Goal: Navigation & Orientation: Find specific page/section

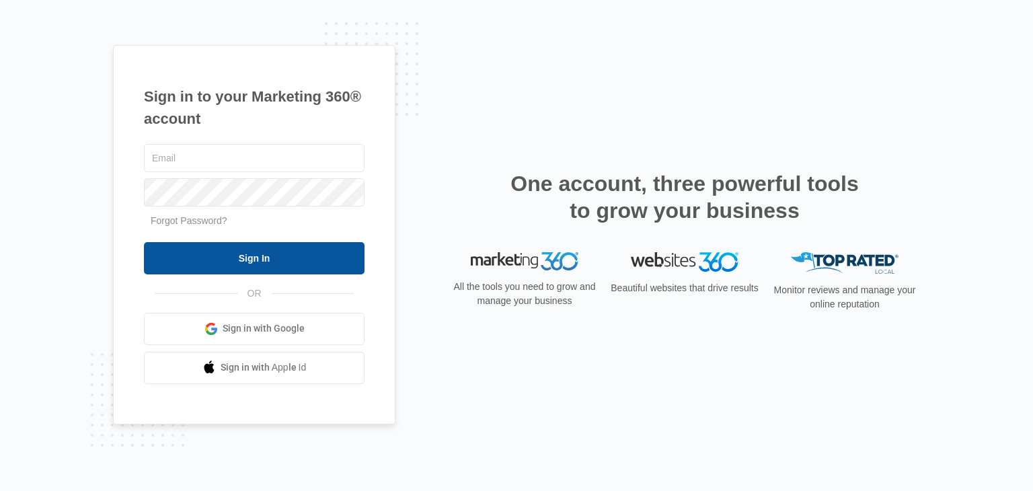
type input "[EMAIL_ADDRESS][DOMAIN_NAME]"
click at [242, 262] on input "Sign In" at bounding box center [254, 258] width 221 height 32
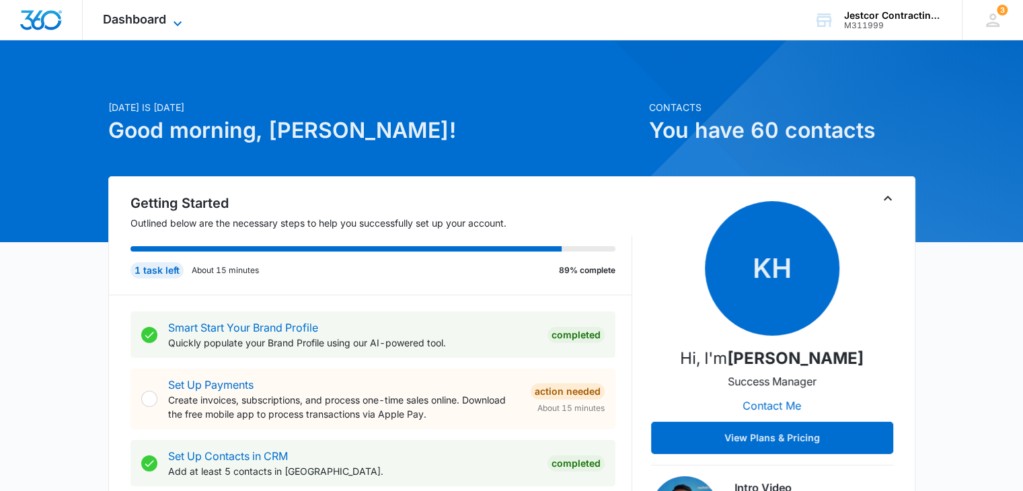
click at [180, 21] on icon at bounding box center [178, 23] width 16 height 16
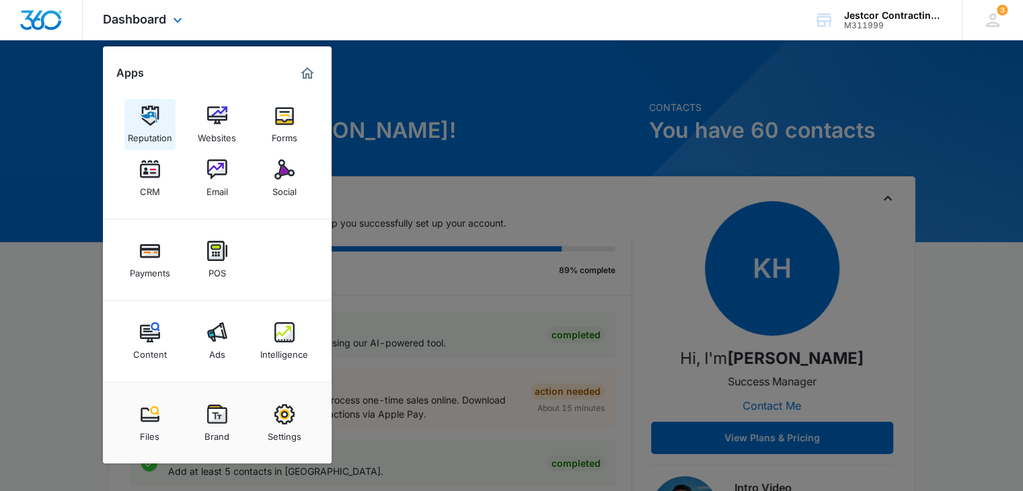
click at [144, 135] on div "Reputation" at bounding box center [150, 134] width 44 height 17
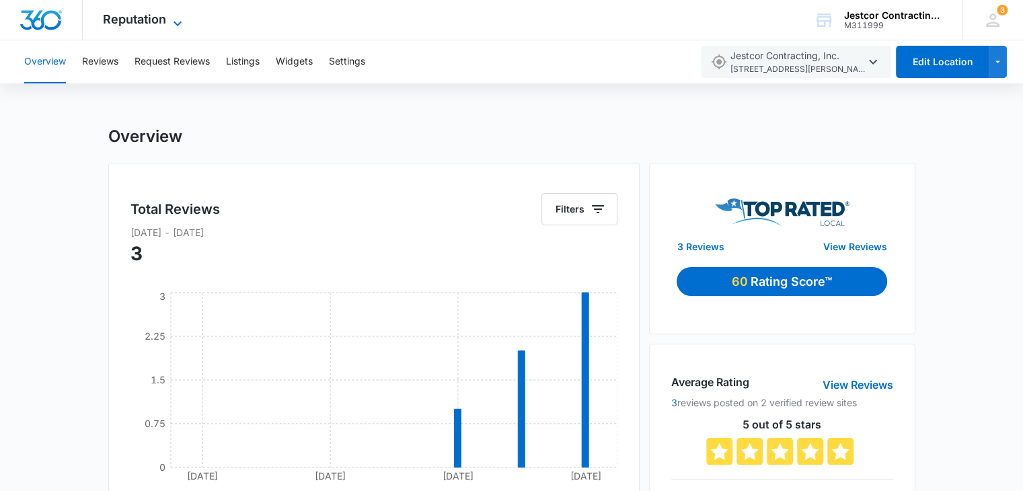
click at [170, 22] on icon at bounding box center [178, 23] width 16 height 16
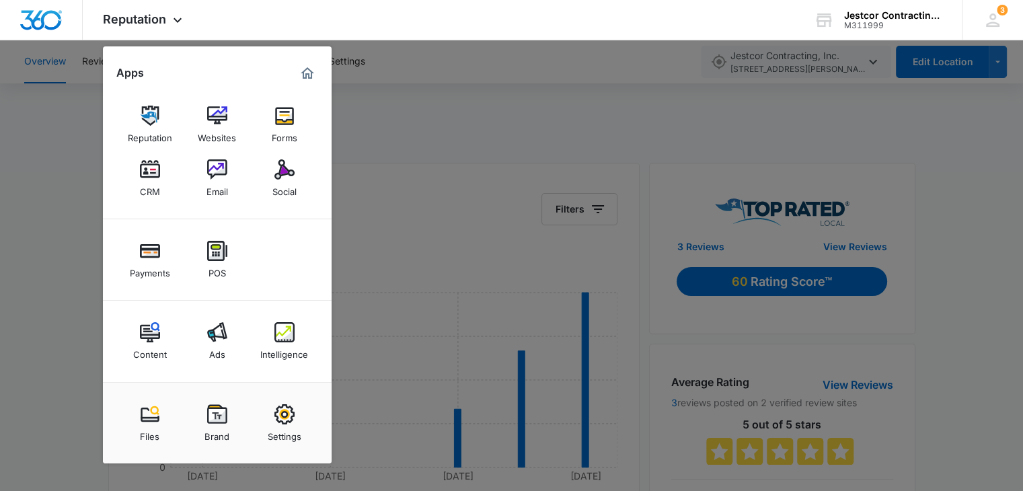
click at [285, 336] on img at bounding box center [284, 332] width 20 height 20
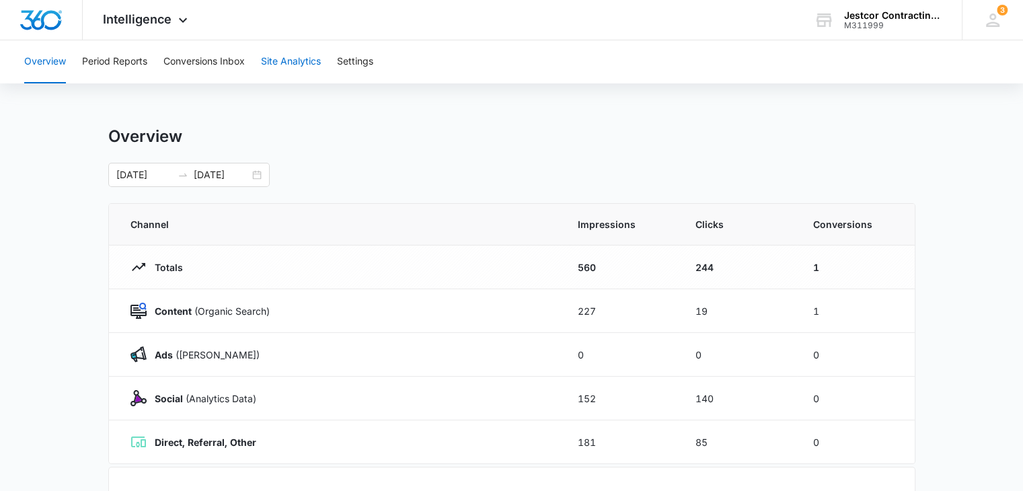
click at [289, 62] on button "Site Analytics" at bounding box center [291, 61] width 60 height 43
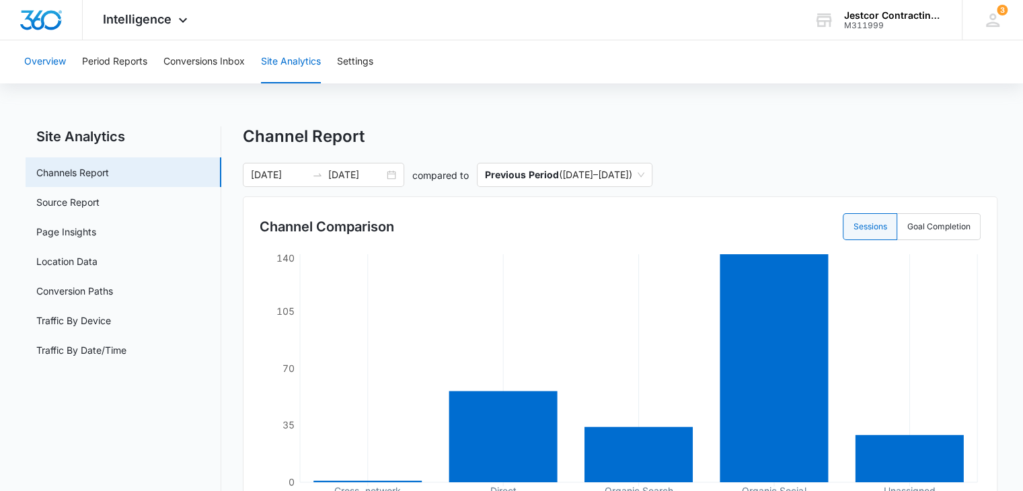
click at [45, 63] on button "Overview" at bounding box center [45, 61] width 42 height 43
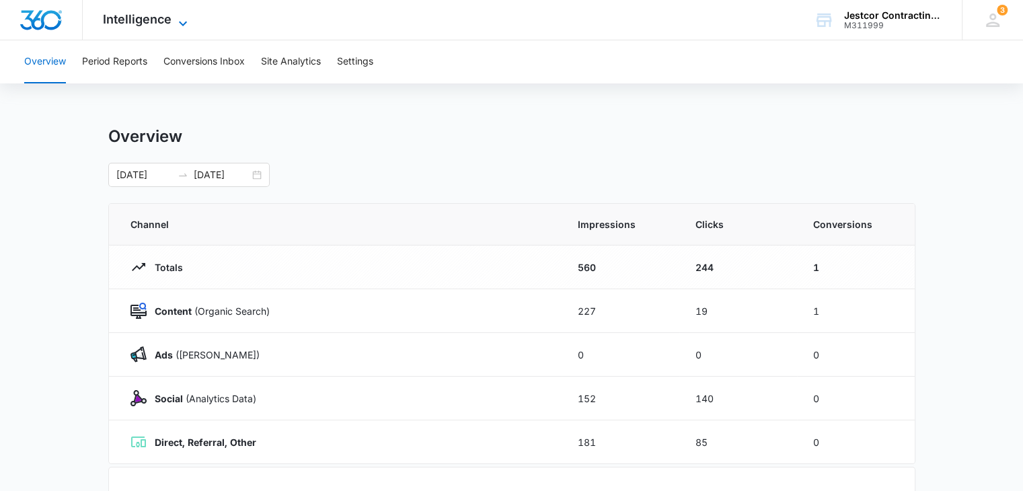
click at [181, 21] on icon at bounding box center [183, 23] width 16 height 16
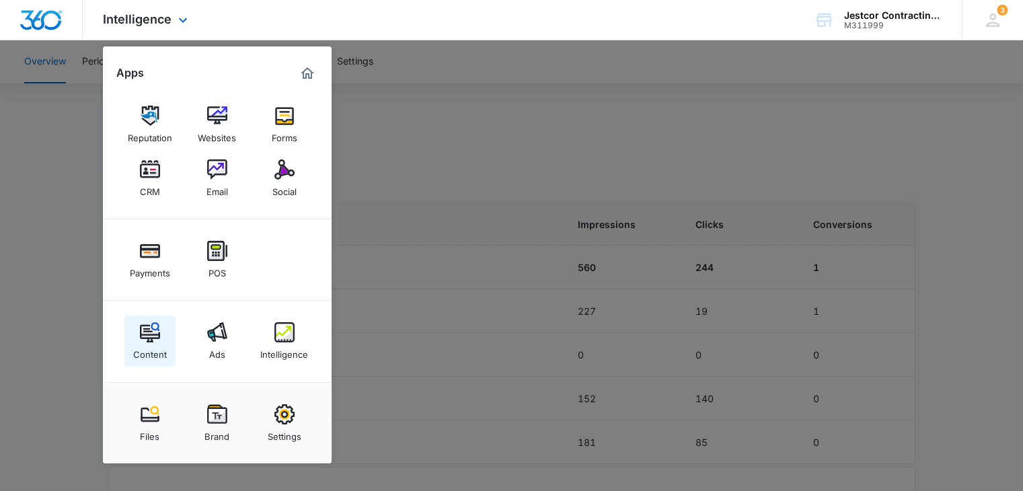
click at [143, 353] on div "Content" at bounding box center [150, 350] width 34 height 17
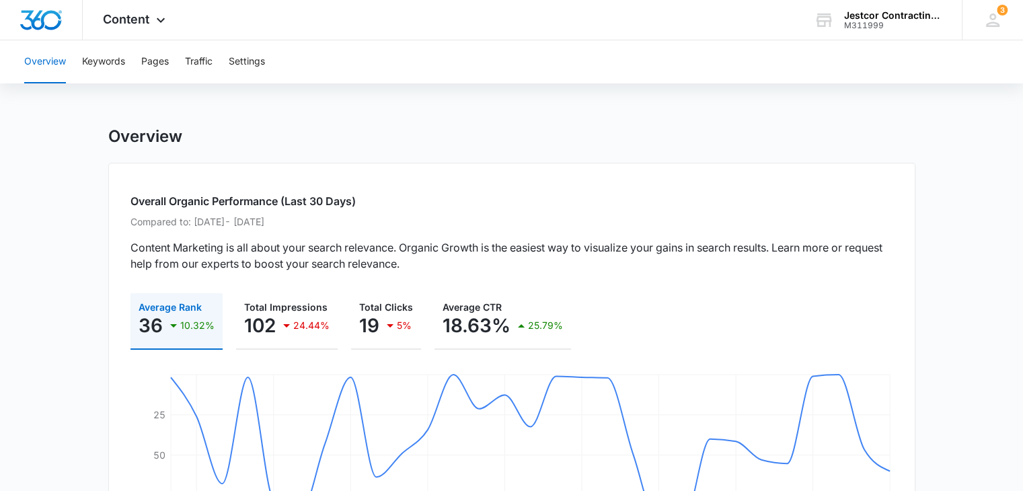
click at [40, 61] on button "Overview" at bounding box center [45, 61] width 42 height 43
click at [104, 61] on button "Keywords" at bounding box center [103, 61] width 43 height 43
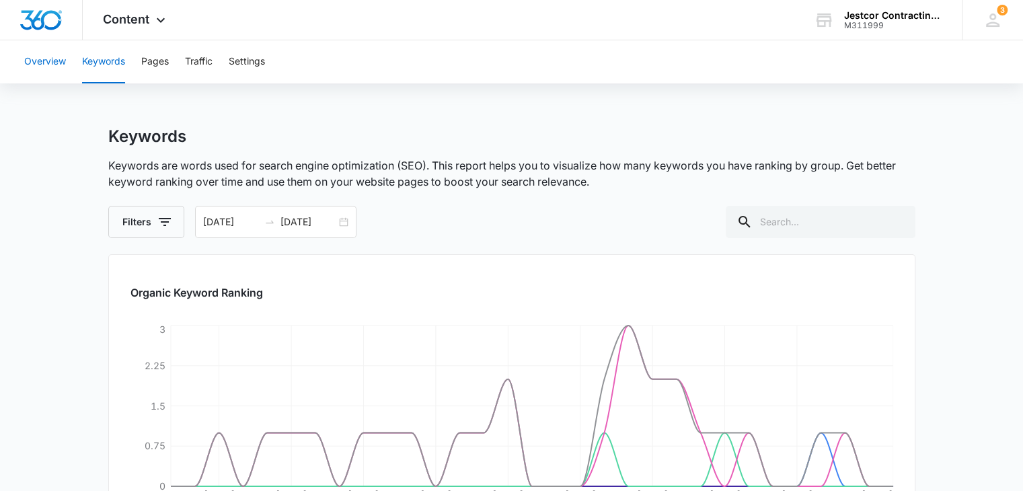
click at [54, 57] on button "Overview" at bounding box center [45, 61] width 42 height 43
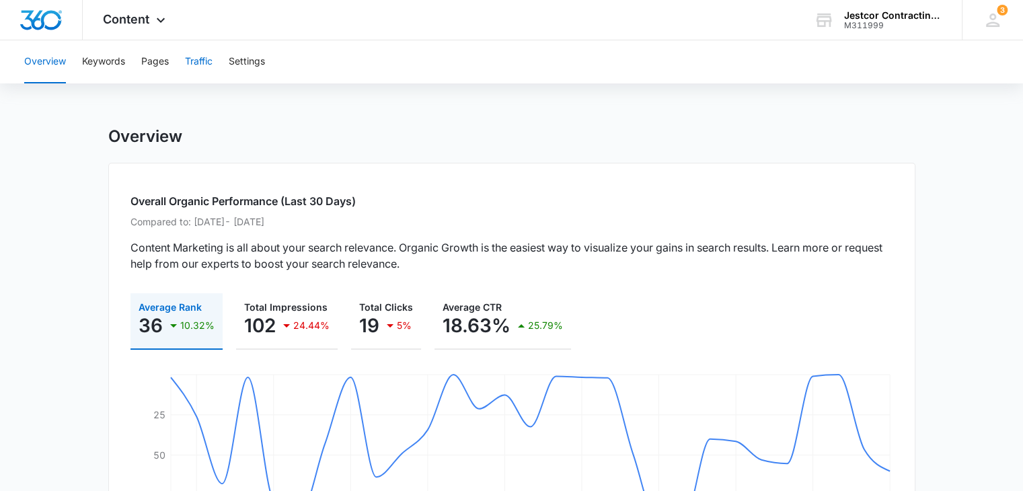
click at [196, 63] on button "Traffic" at bounding box center [199, 61] width 28 height 43
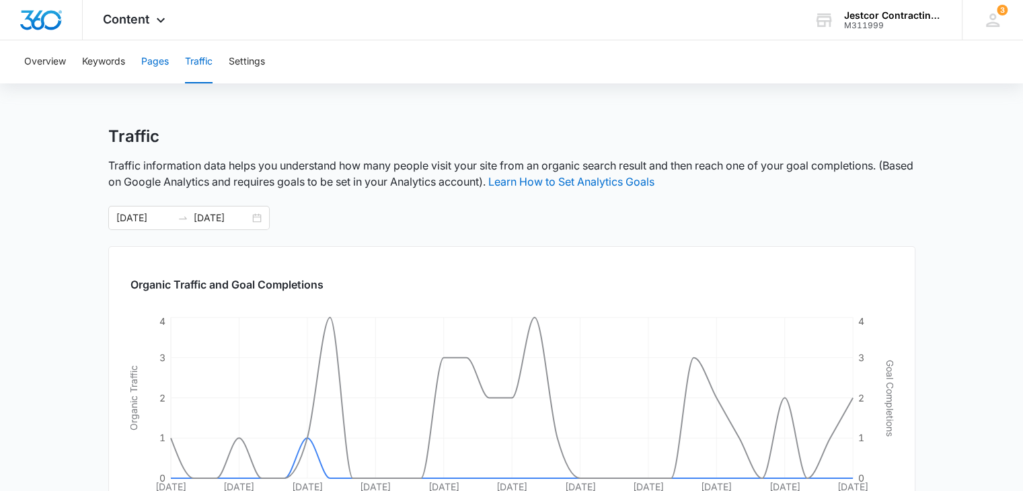
click at [155, 62] on button "Pages" at bounding box center [155, 61] width 28 height 43
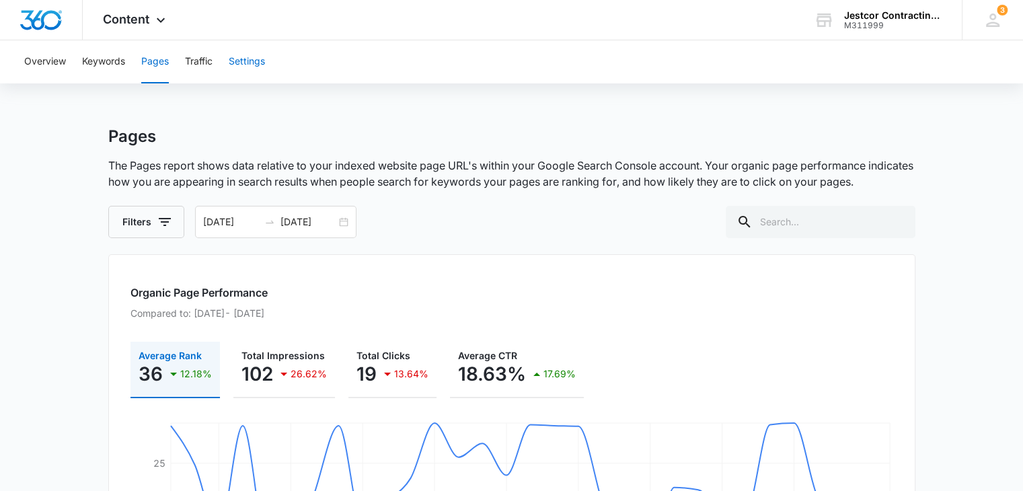
click at [244, 61] on button "Settings" at bounding box center [247, 61] width 36 height 43
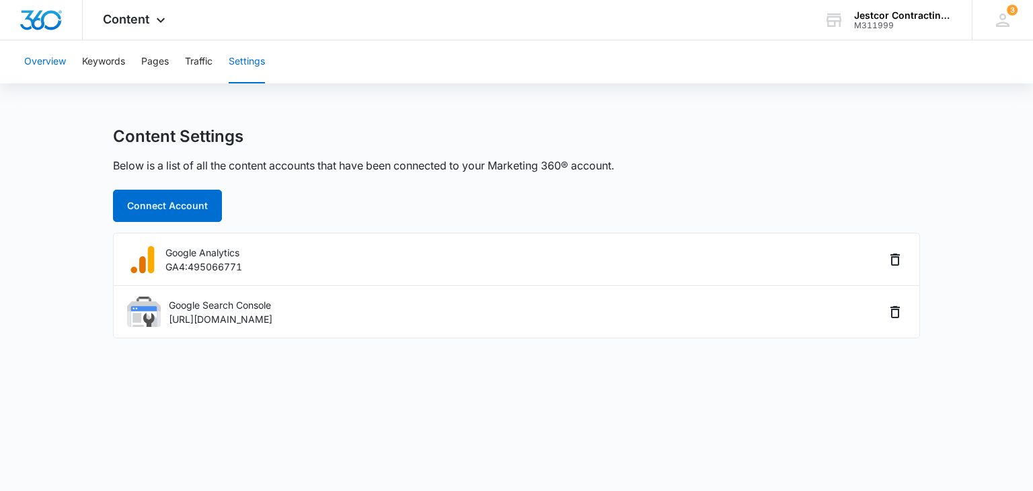
click at [59, 60] on button "Overview" at bounding box center [45, 61] width 42 height 43
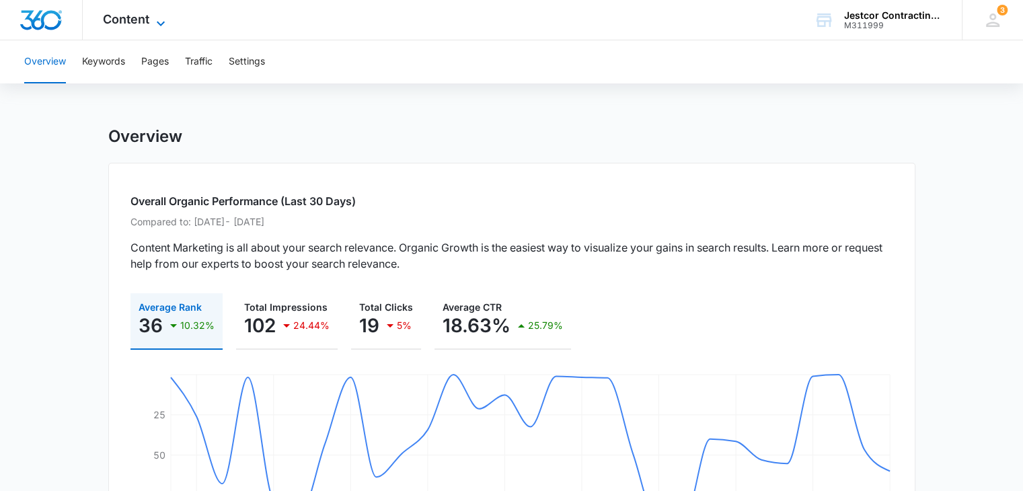
click at [154, 20] on icon at bounding box center [161, 23] width 16 height 16
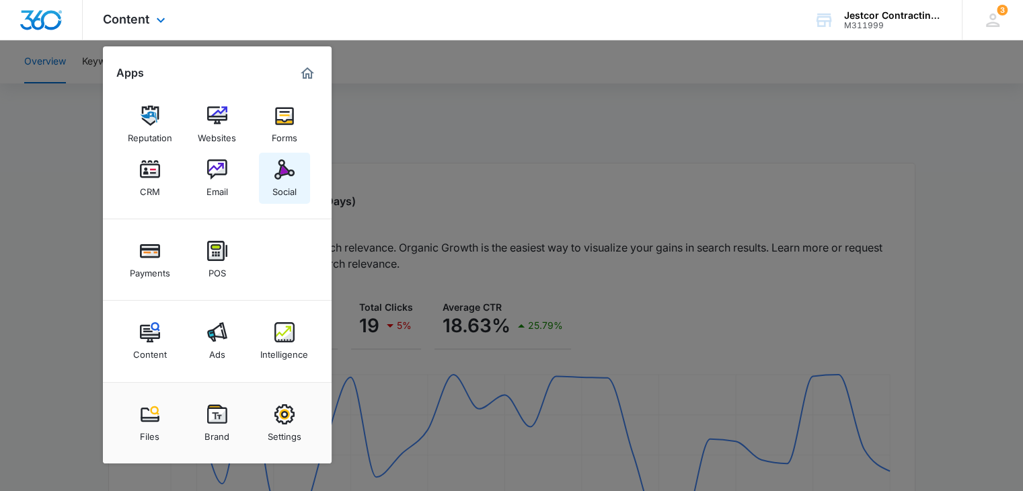
click at [287, 194] on div "Social" at bounding box center [284, 188] width 24 height 17
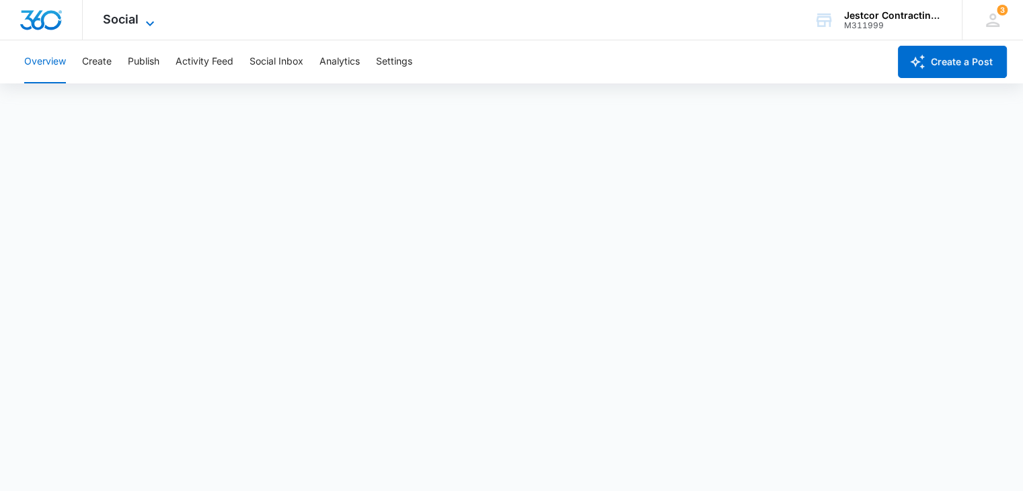
click at [149, 23] on icon at bounding box center [150, 23] width 16 height 16
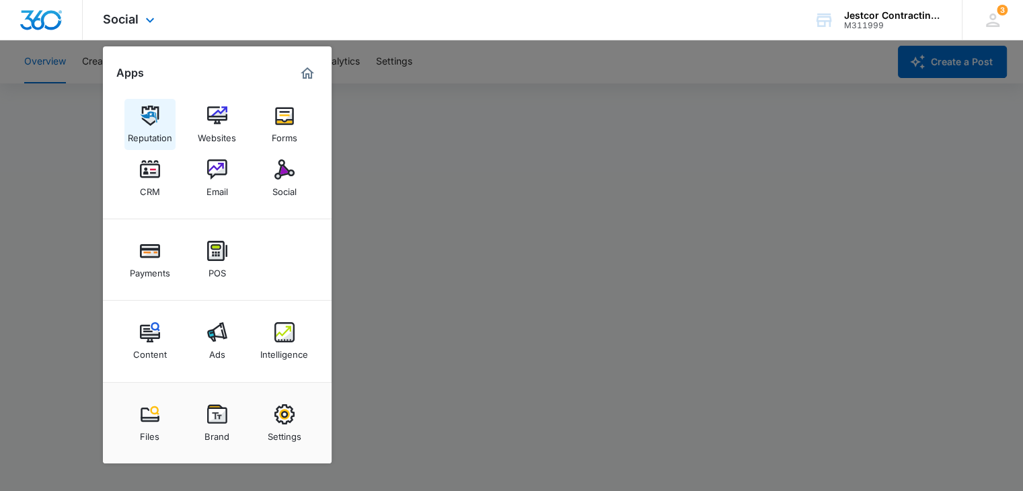
click at [151, 131] on div "Reputation" at bounding box center [150, 134] width 44 height 17
